Goal: Navigation & Orientation: Find specific page/section

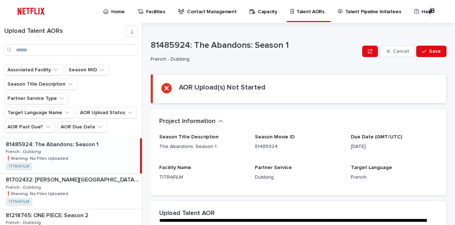
click at [110, 9] on div "Home" at bounding box center [115, 7] width 26 height 15
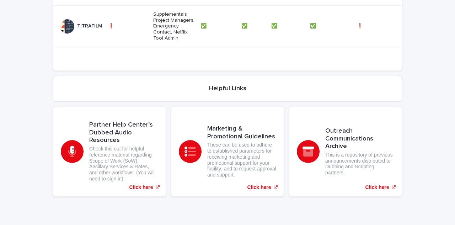
scroll to position [454, 0]
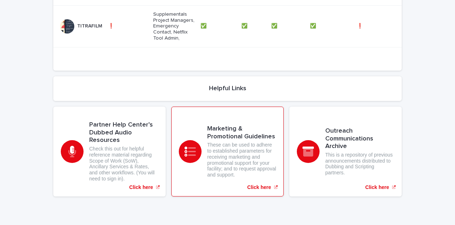
click at [200, 141] on div "Marketing & Promotional Guidelines These can be used to adhere to established p…" at bounding box center [228, 151] width 112 height 90
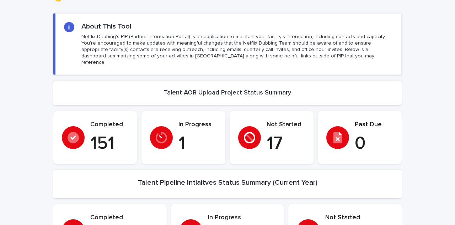
scroll to position [0, 0]
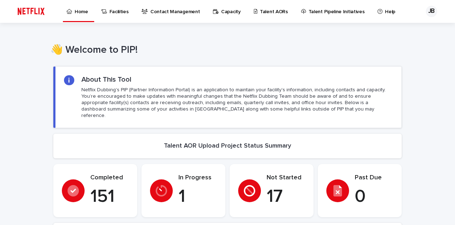
click at [116, 14] on p "Facilities" at bounding box center [119, 7] width 19 height 15
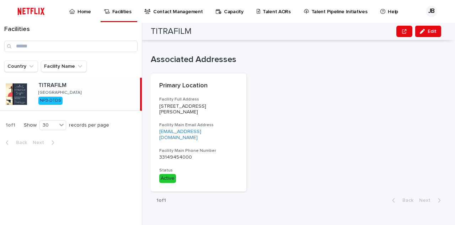
scroll to position [781, 0]
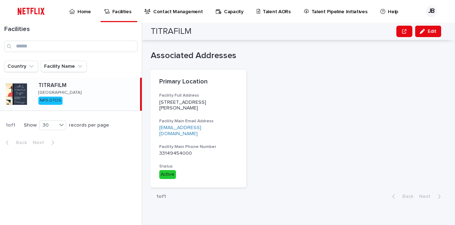
click at [174, 14] on p "Contact Management" at bounding box center [177, 7] width 49 height 15
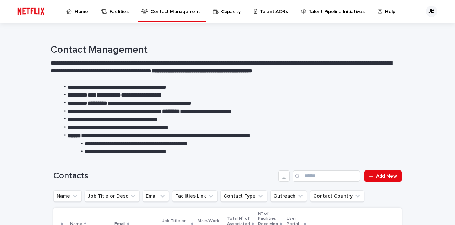
click at [221, 10] on p "Capacity" at bounding box center [231, 7] width 20 height 15
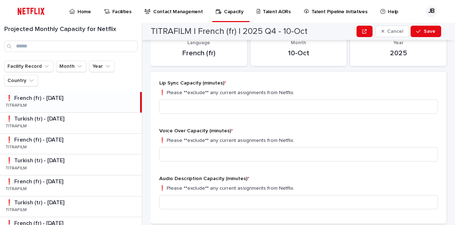
scroll to position [103, 0]
click at [181, 73] on div "Lip Sync Capacity (minutes) * ❗️ Please **exclude** any current assignments fro…" at bounding box center [299, 147] width 296 height 152
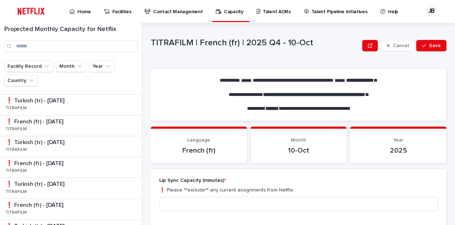
scroll to position [0, 0]
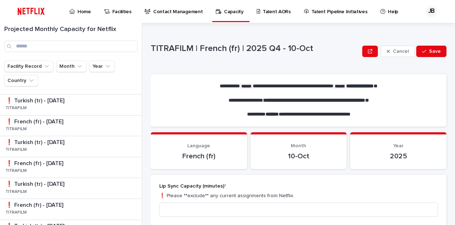
click at [266, 12] on p "Talent AORs" at bounding box center [277, 7] width 28 height 15
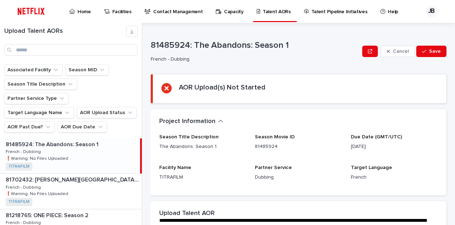
click at [388, 11] on p "Help" at bounding box center [393, 7] width 10 height 15
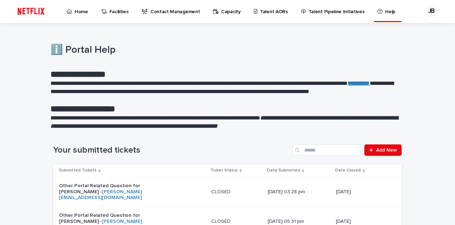
click at [83, 11] on p "Home" at bounding box center [82, 7] width 14 height 15
